Goal: Register for event/course

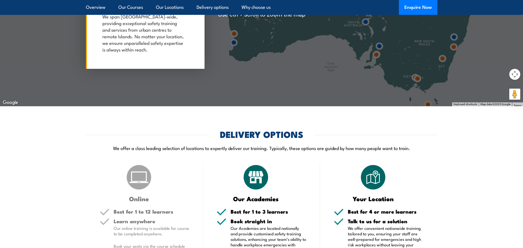
scroll to position [1236, 0]
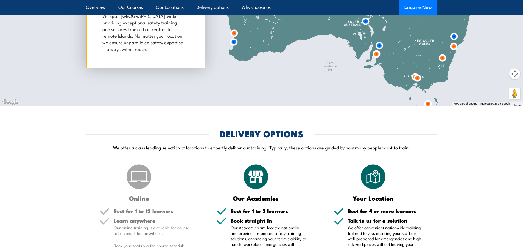
drag, startPoint x: 382, startPoint y: 219, endPoint x: 402, endPoint y: 229, distance: 22.4
drag, startPoint x: 402, startPoint y: 229, endPoint x: 350, endPoint y: 119, distance: 122.0
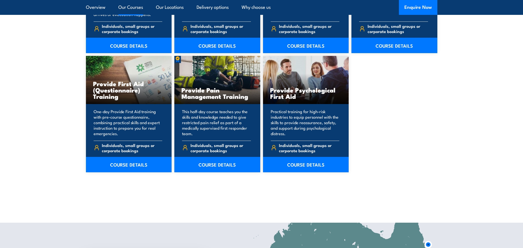
scroll to position [989, 0]
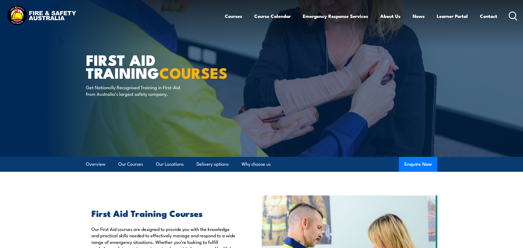
scroll to position [0, 0]
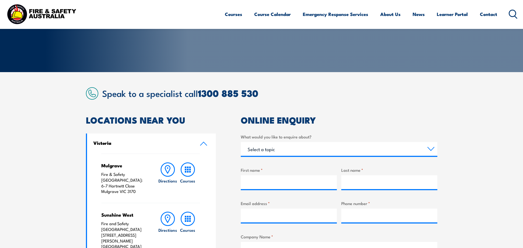
scroll to position [110, 0]
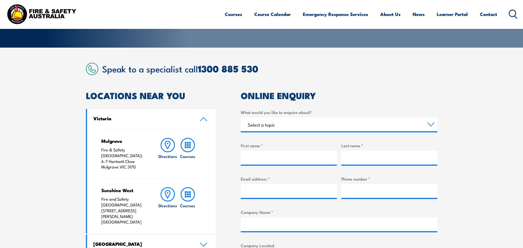
click at [203, 115] on link "Victoria" at bounding box center [151, 119] width 129 height 20
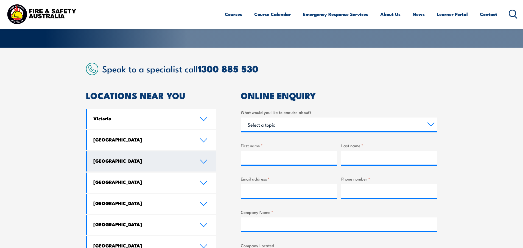
click at [133, 165] on link "[GEOGRAPHIC_DATA]" at bounding box center [151, 161] width 129 height 20
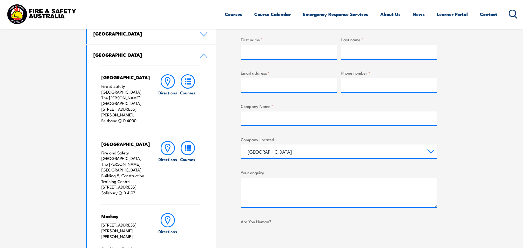
scroll to position [220, 0]
